Goal: Information Seeking & Learning: Check status

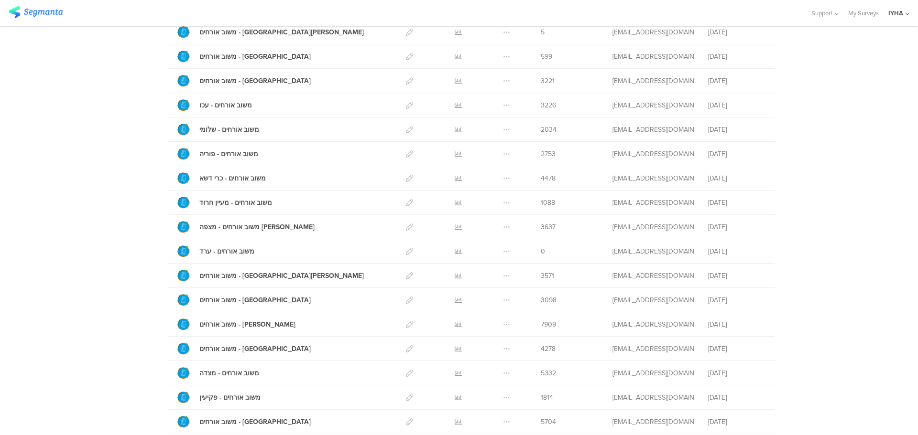
scroll to position [261, 0]
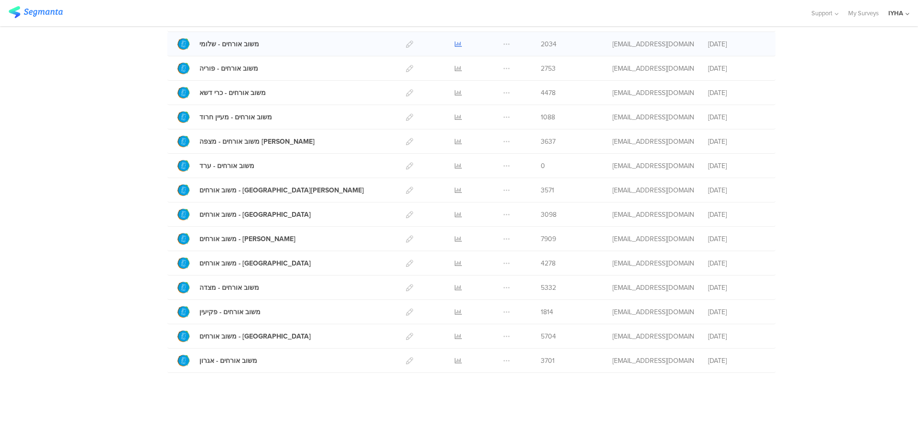
click at [455, 41] on icon at bounding box center [458, 44] width 7 height 7
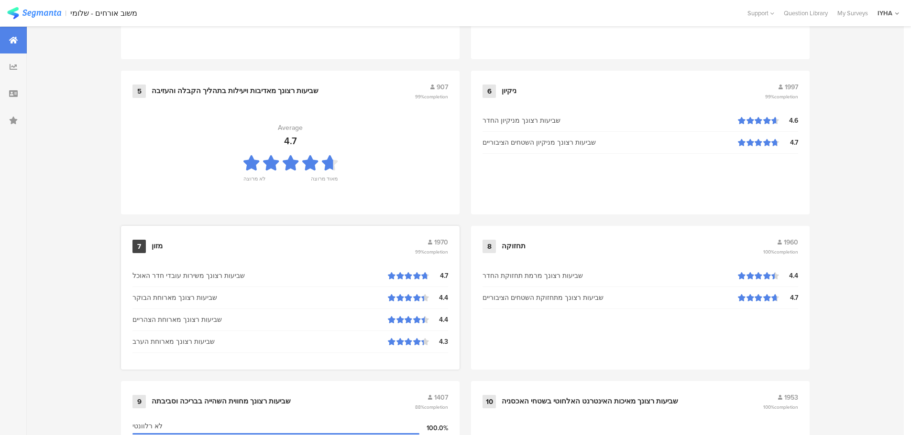
scroll to position [966, 0]
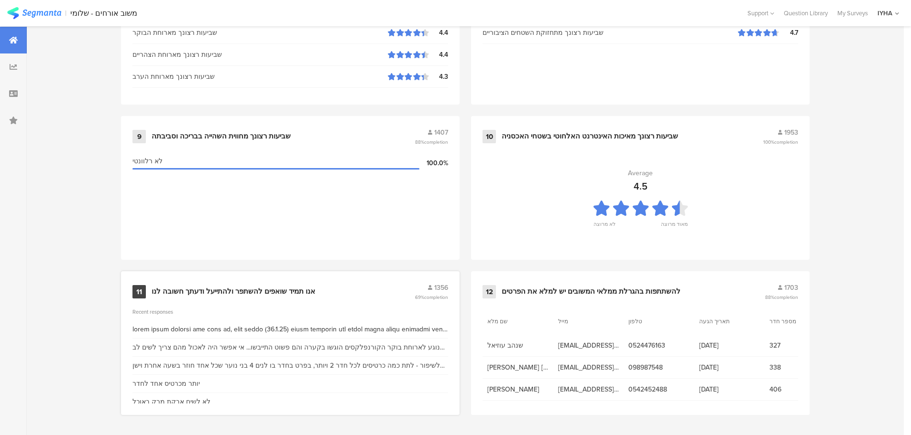
click at [225, 287] on div "אנו תמיד שואפים להשתפר ולהתייעל ודעתך חשובה לנו" at bounding box center [233, 292] width 163 height 10
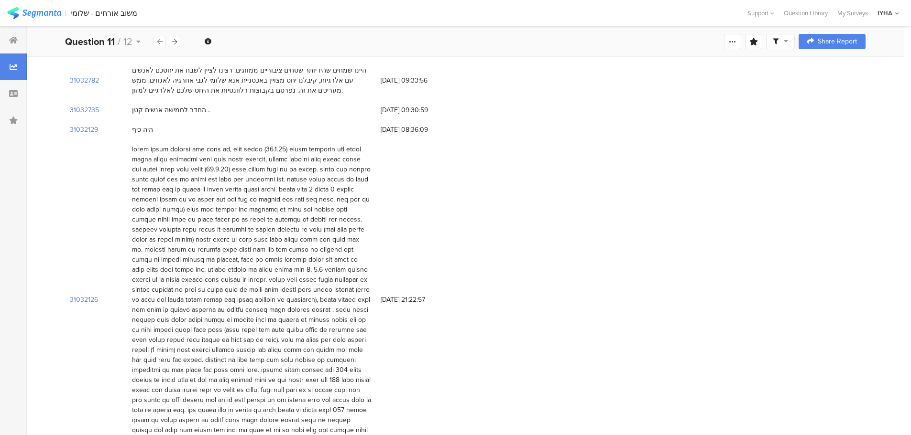
scroll to position [1577, 0]
click at [84, 123] on section "31032129" at bounding box center [84, 128] width 28 height 10
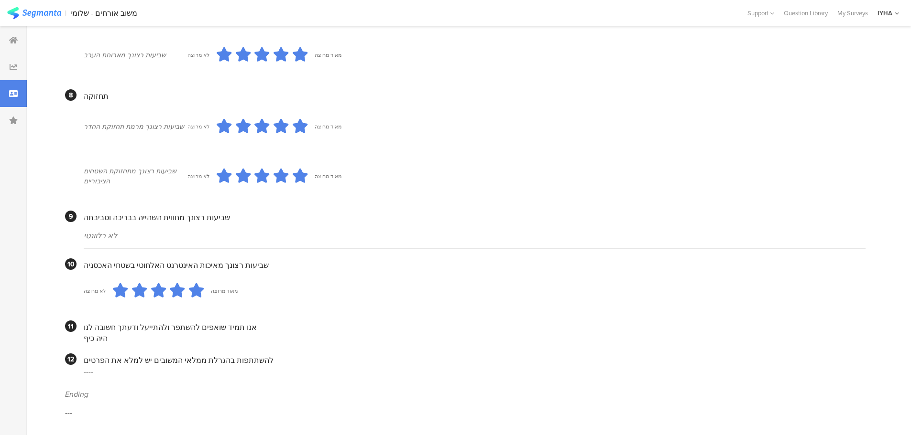
scroll to position [744, 0]
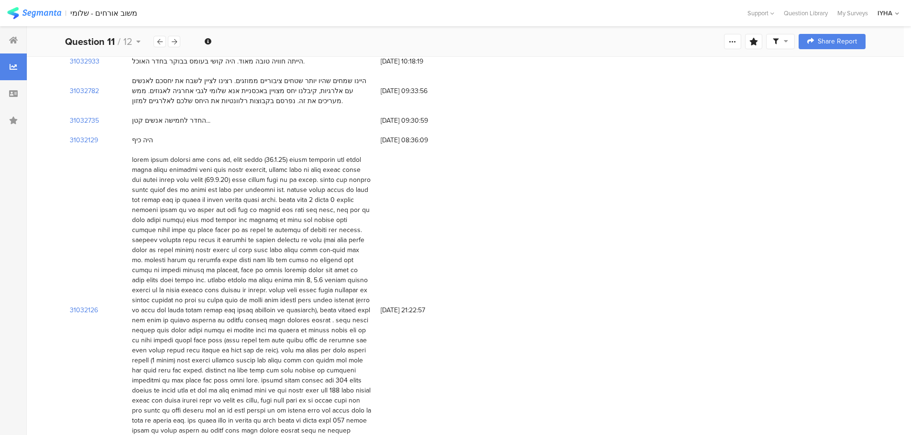
scroll to position [1577, 0]
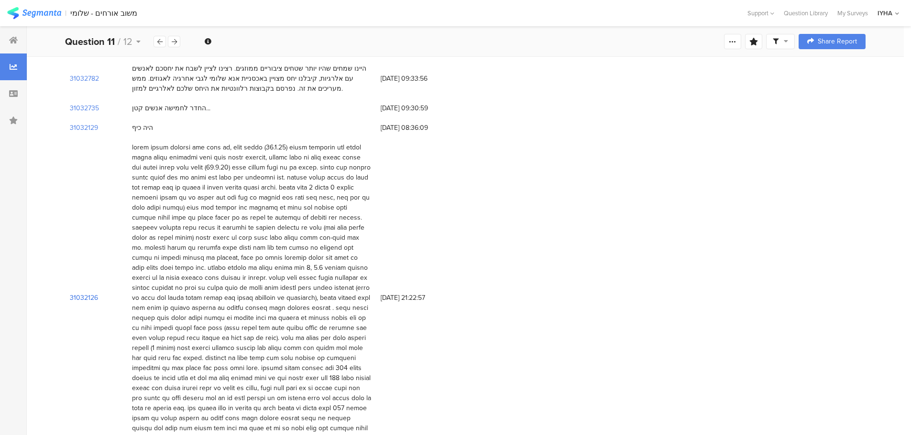
click at [87, 293] on section "31032126" at bounding box center [84, 298] width 28 height 10
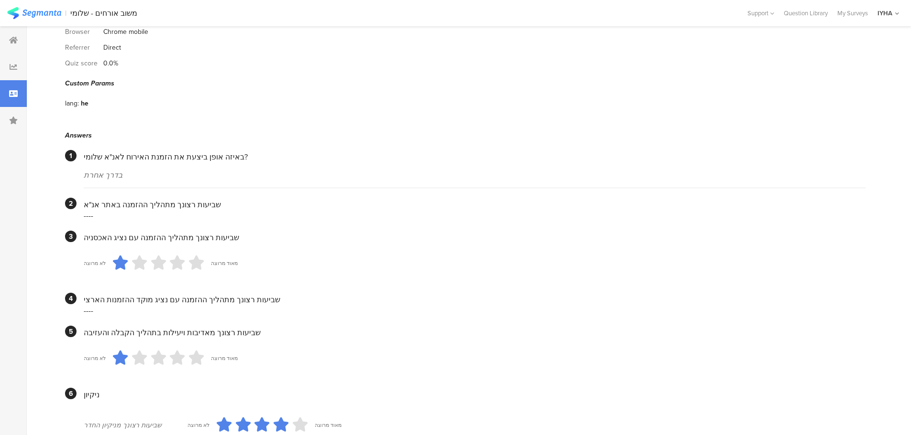
scroll to position [40, 0]
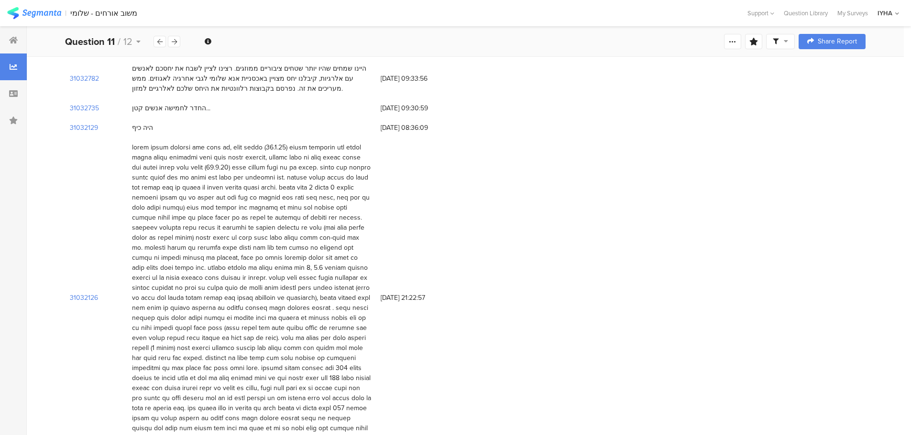
scroll to position [1752, 0]
